Goal: Check status: Check status

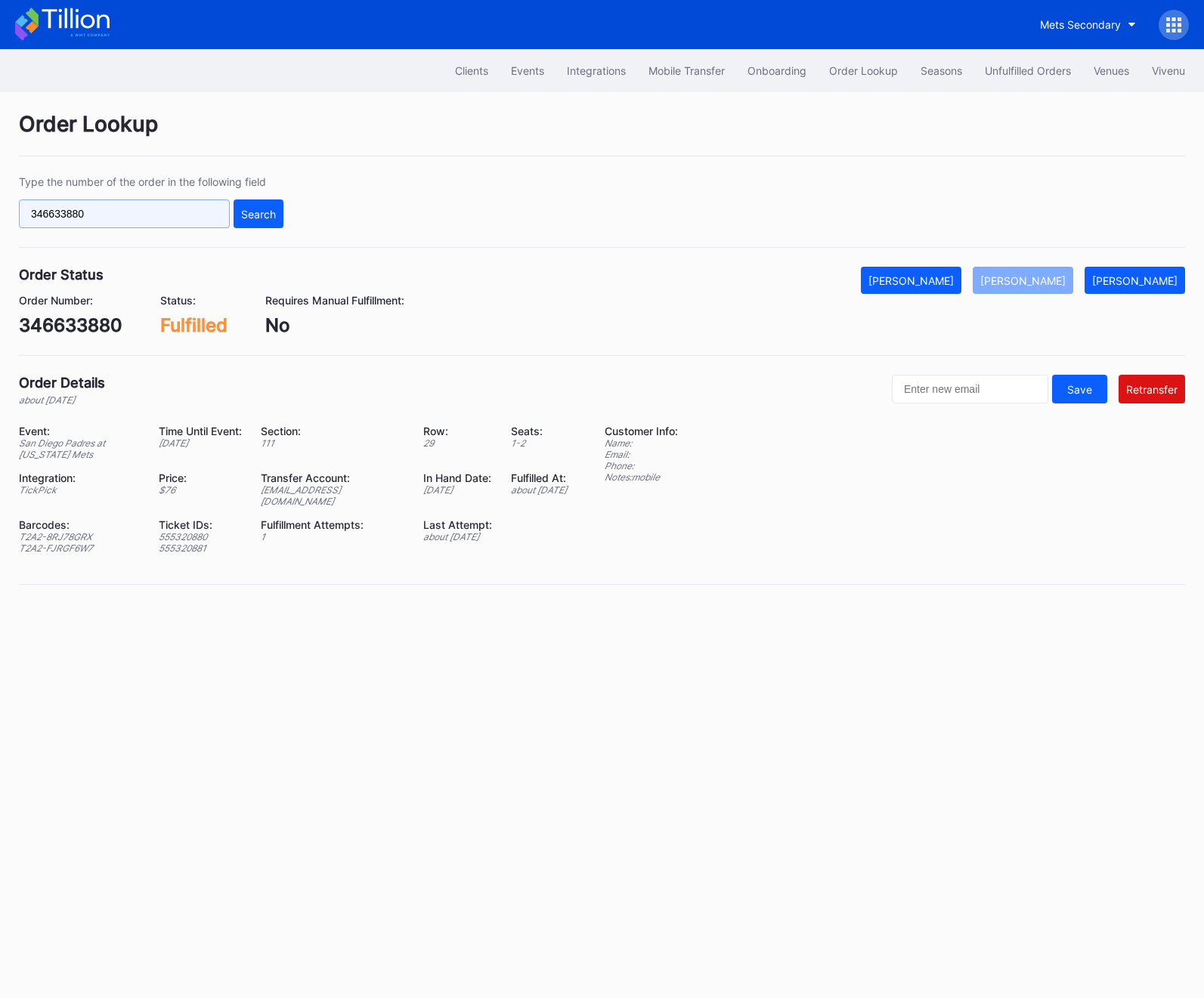
click at [42, 208] on input "346633880" at bounding box center [124, 214] width 211 height 28
paste input "624729974"
click at [275, 224] on button "Search" at bounding box center [258, 214] width 50 height 28
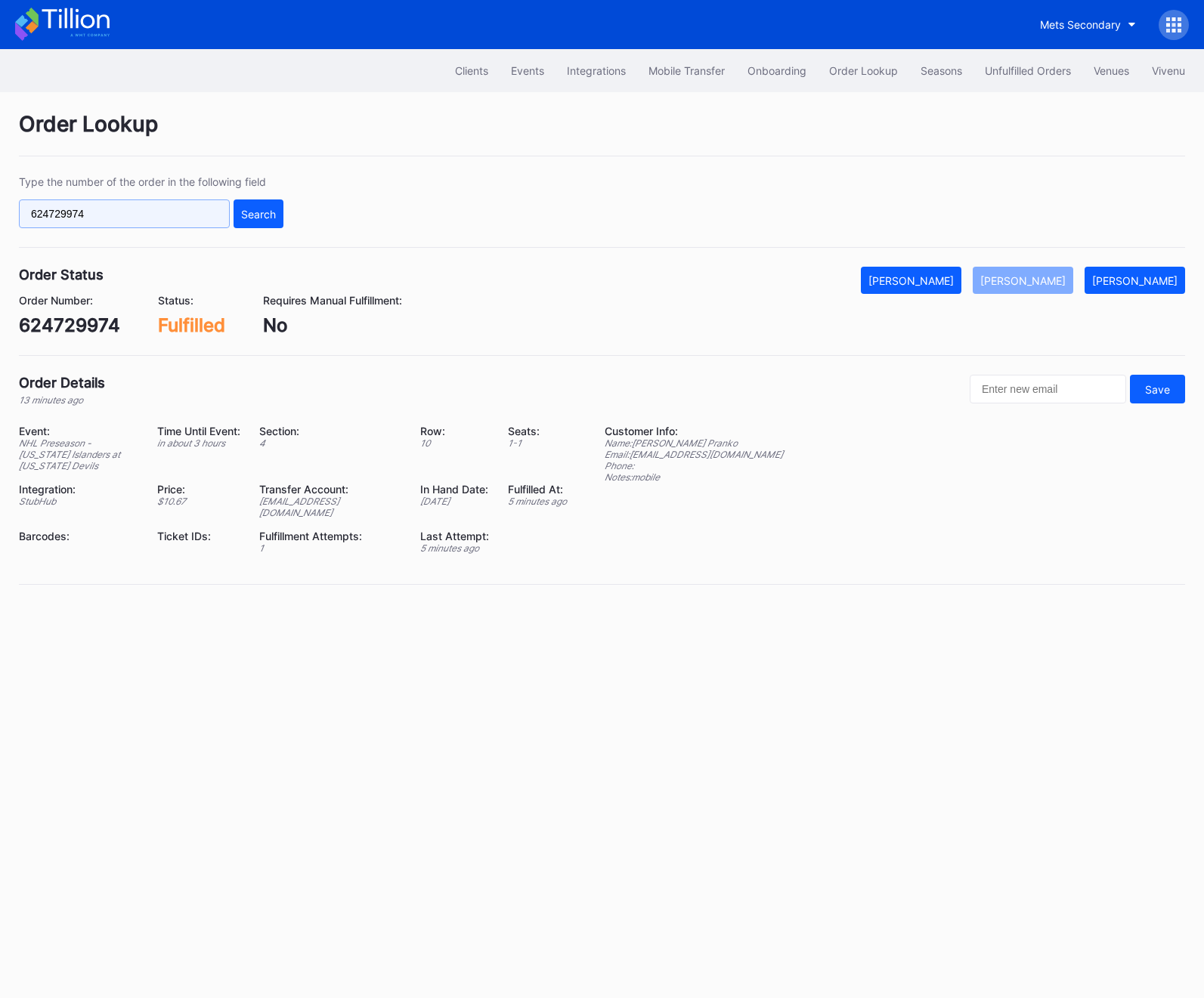
click at [92, 204] on input "624729974" at bounding box center [124, 214] width 211 height 28
paste input "443160719"
click at [254, 224] on button "Search" at bounding box center [258, 214] width 50 height 28
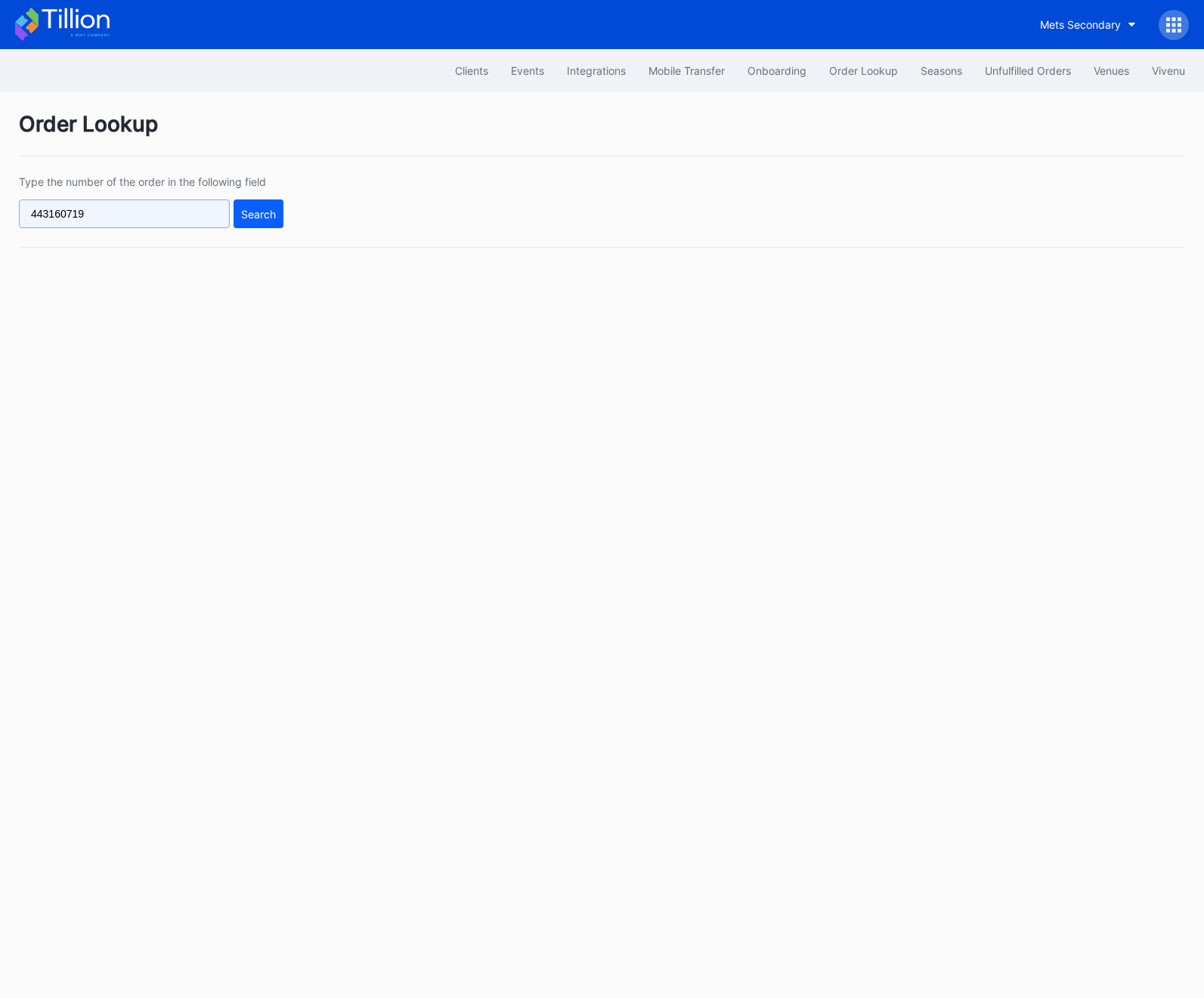
click at [132, 207] on input "443160719" at bounding box center [124, 214] width 211 height 28
paste input "rm96c36p2gk"
type input "rm96c36p2gk"
click at [249, 227] on button "Search" at bounding box center [258, 214] width 50 height 28
